Goal: Transaction & Acquisition: Purchase product/service

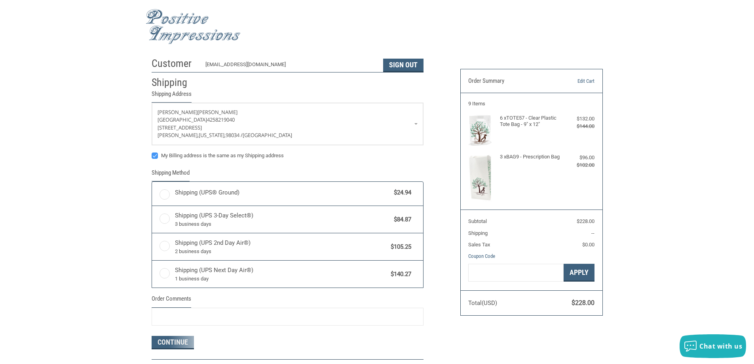
radio input "true"
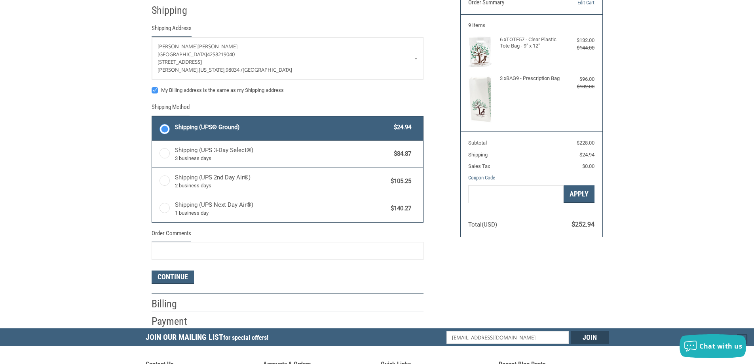
scroll to position [79, 0]
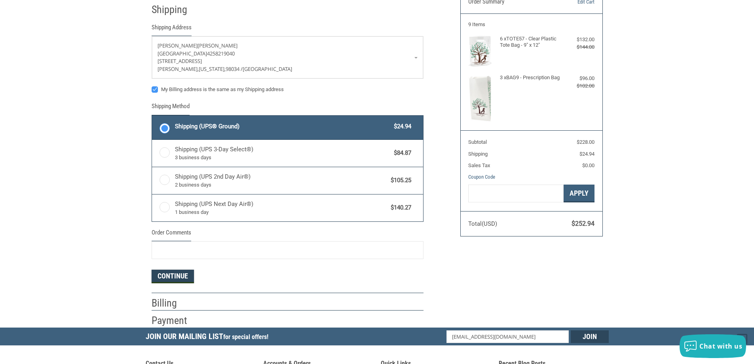
click at [177, 279] on button "Continue" at bounding box center [173, 275] width 42 height 13
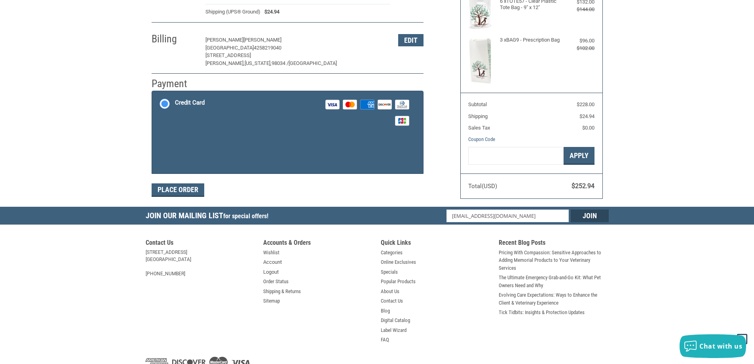
scroll to position [118, 0]
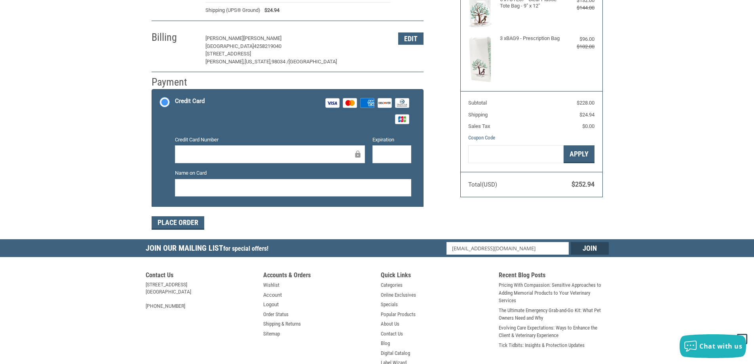
click at [165, 102] on label "Credit Card Visa Master Amex Discover Diners Club JCB" at bounding box center [287, 110] width 271 height 43
click at [152, 91] on input "Credit Card Visa Master Amex Discover Diners Club JCB" at bounding box center [152, 90] width 0 height 0
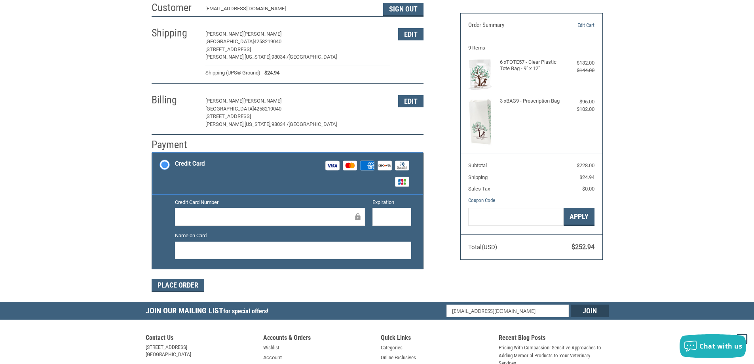
scroll to position [0, 0]
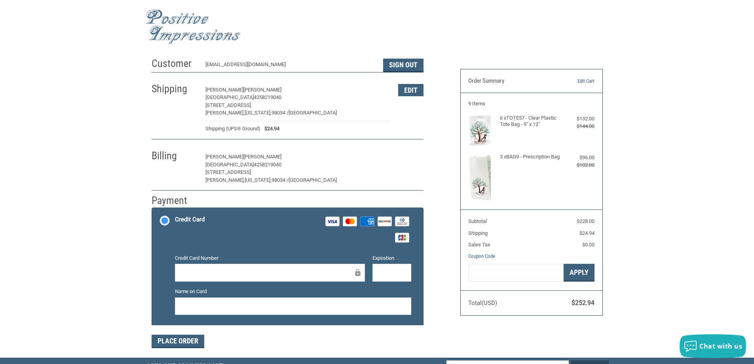
click at [408, 158] on button "Edit" at bounding box center [410, 157] width 25 height 12
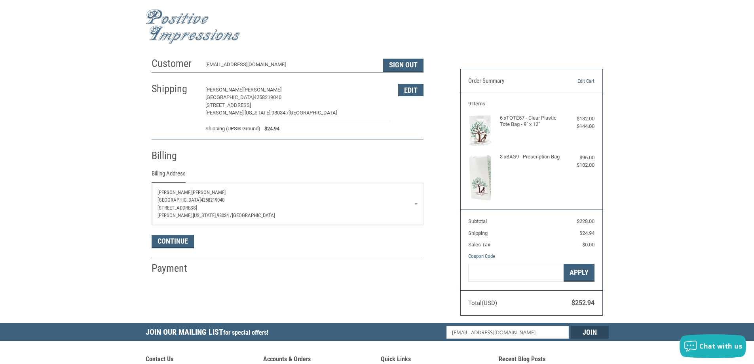
click at [418, 201] on link "[PERSON_NAME] [GEOGRAPHIC_DATA] 4258219040 [STREET_ADDRESS][US_STATE]" at bounding box center [287, 204] width 271 height 42
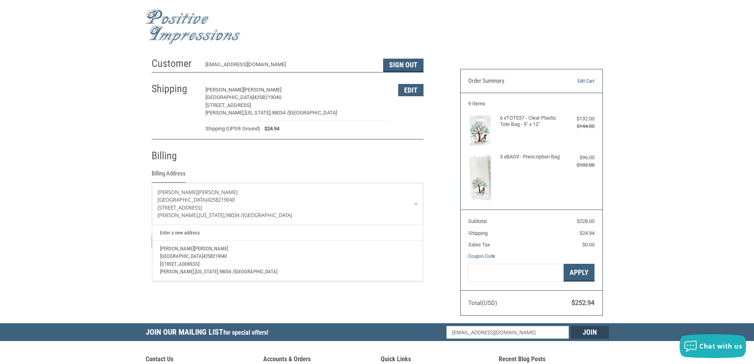
click at [191, 259] on span "[GEOGRAPHIC_DATA]" at bounding box center [181, 256] width 43 height 6
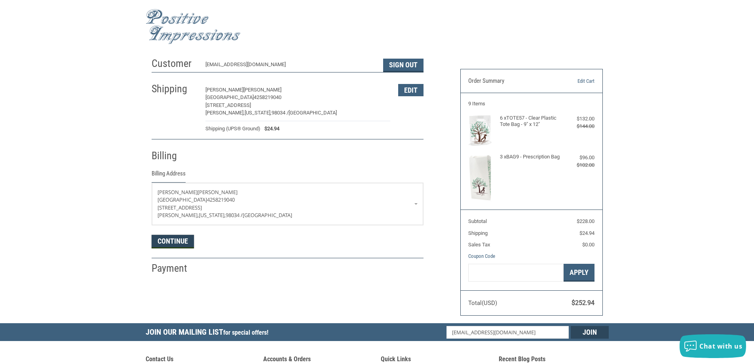
click at [163, 240] on button "Continue" at bounding box center [173, 241] width 42 height 13
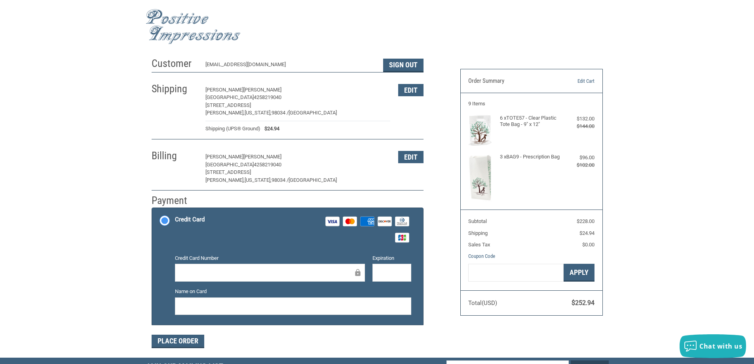
click at [204, 19] on img at bounding box center [193, 26] width 95 height 35
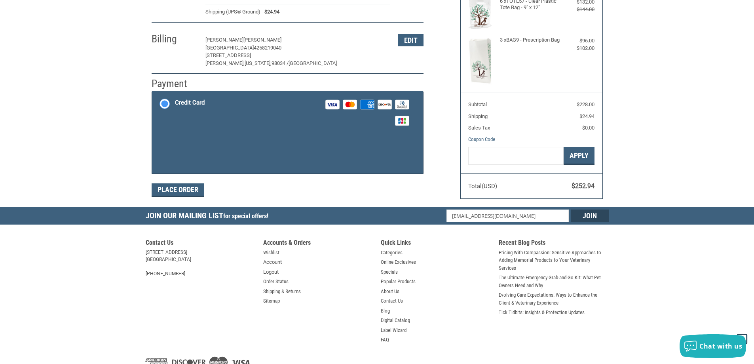
scroll to position [118, 0]
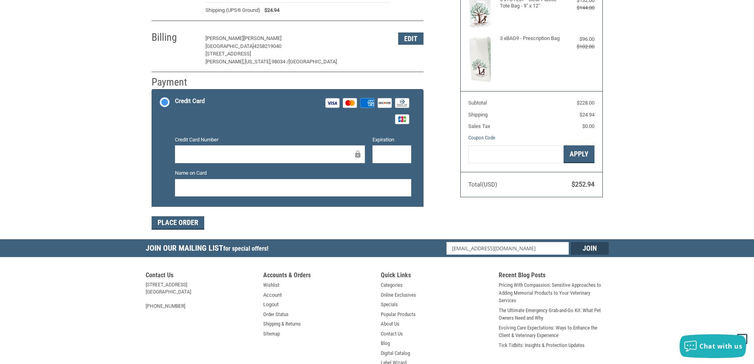
click at [165, 99] on label "Credit Card Visa Master Amex Discover Diners Club JCB" at bounding box center [287, 110] width 271 height 43
click at [152, 91] on input "Credit Card Visa Master Amex Discover Diners Club JCB" at bounding box center [152, 90] width 0 height 0
click at [165, 99] on label "Credit Card Visa Master Amex Discover Diners Club JCB" at bounding box center [287, 110] width 271 height 43
click at [152, 91] on input "Credit Card Visa Master Amex Discover Diners Club JCB" at bounding box center [152, 90] width 0 height 0
click at [178, 223] on button "Place Order" at bounding box center [178, 222] width 53 height 13
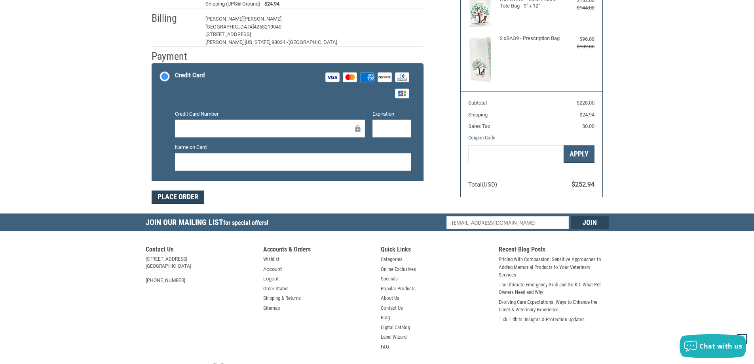
click at [164, 201] on form "Payment Methods Credit Card Credit Card Visa Master Amex Discover Diners Club J…" at bounding box center [288, 133] width 272 height 140
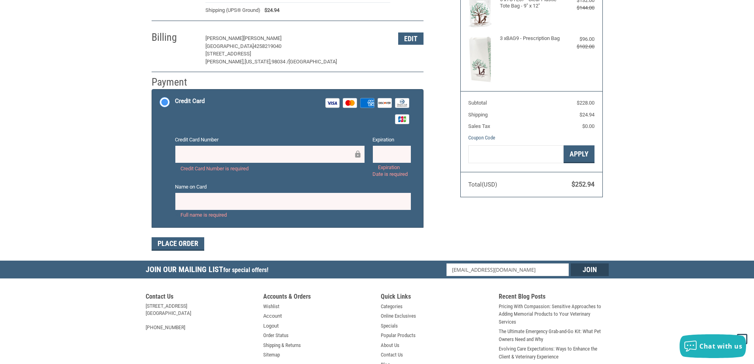
click at [162, 101] on label "Credit Card Visa Master Amex Discover Diners Club JCB" at bounding box center [287, 110] width 271 height 43
click at [152, 91] on input "Credit Card Visa Master Amex Discover Diners Club JCB" at bounding box center [152, 90] width 0 height 0
click at [162, 101] on label "Credit Card Visa Master Amex Discover Diners Club JCB" at bounding box center [287, 110] width 271 height 43
click at [152, 91] on input "Credit Card Visa Master Amex Discover Diners Club JCB" at bounding box center [152, 90] width 0 height 0
drag, startPoint x: 162, startPoint y: 101, endPoint x: 152, endPoint y: 86, distance: 18.2
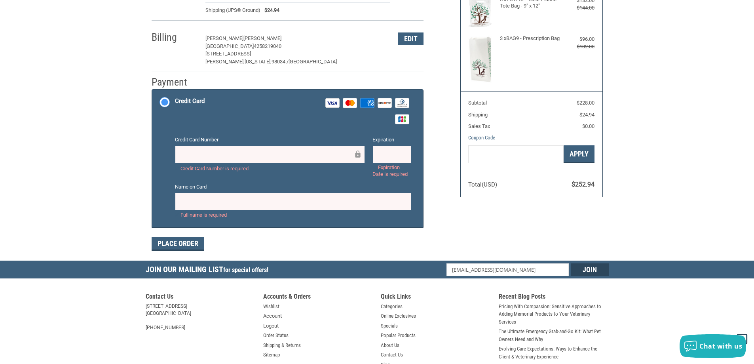
click at [152, 86] on h2 "Payment" at bounding box center [175, 82] width 46 height 13
click at [160, 98] on label "Credit Card Visa Master Amex Discover Diners Club JCB" at bounding box center [287, 110] width 271 height 43
click at [152, 91] on input "Credit Card Visa Master Amex Discover Diners Club JCB" at bounding box center [152, 90] width 0 height 0
click at [214, 74] on li "Payment Payment Methods Credit Card Credit Card Visa Master Amex Discover Diner…" at bounding box center [288, 161] width 272 height 178
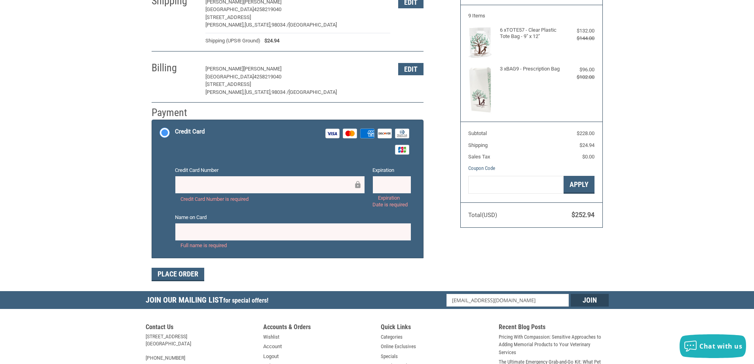
scroll to position [0, 0]
